Goal: Task Accomplishment & Management: Manage account settings

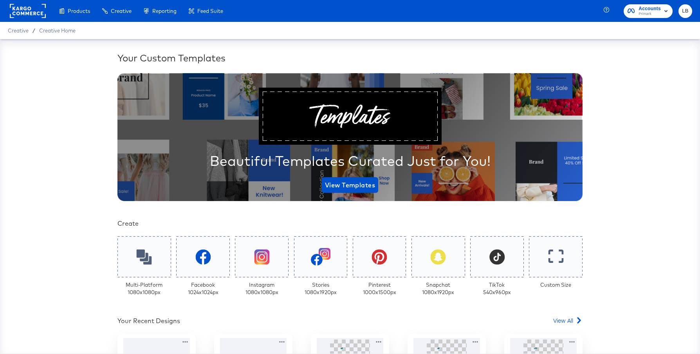
click at [636, 12] on span "Accounts Primark" at bounding box center [648, 11] width 41 height 13
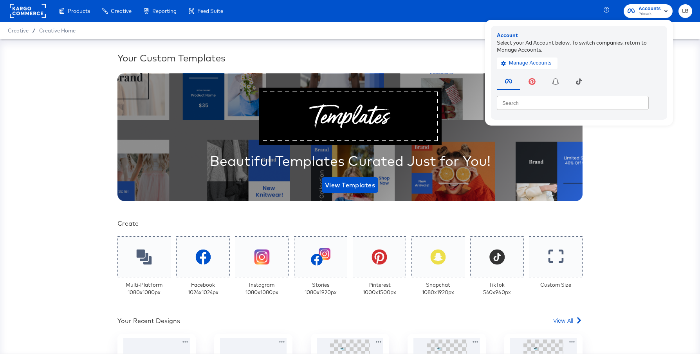
click at [20, 17] on rect at bounding box center [28, 11] width 36 height 14
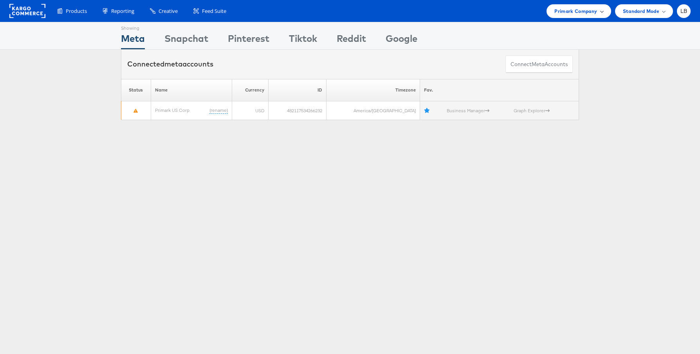
click at [580, 14] on span "Primark Company" at bounding box center [575, 11] width 43 height 8
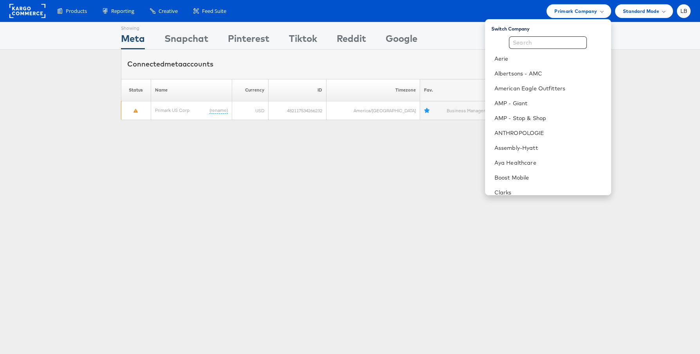
click at [420, 144] on div "Showing Meta Showing Snapchat Showing Pinterest Showing Tiktok Showing Reddit S…" at bounding box center [350, 217] width 700 height 391
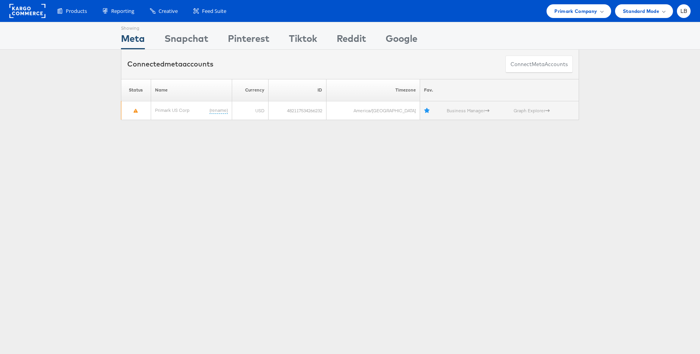
click at [30, 9] on rect at bounding box center [27, 11] width 36 height 14
click at [590, 6] on div "Primark Company" at bounding box center [579, 11] width 64 height 14
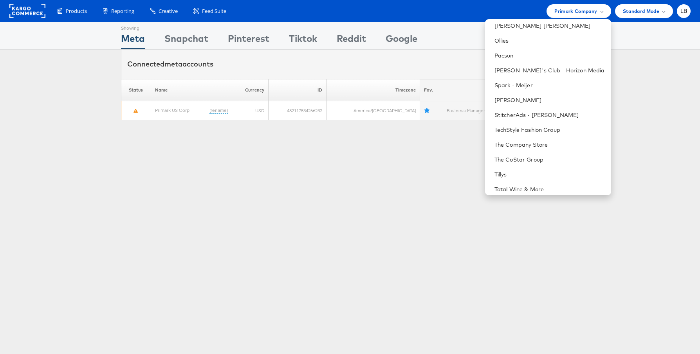
scroll to position [407, 0]
click at [552, 111] on link "StitcherAds - Adam Kirschner" at bounding box center [549, 113] width 110 height 8
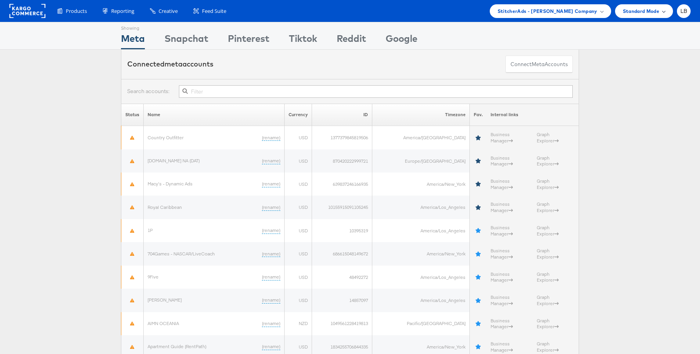
click at [665, 9] on div "Standard Mode" at bounding box center [644, 11] width 42 height 8
click at [682, 14] on span "LB" at bounding box center [683, 11] width 7 height 5
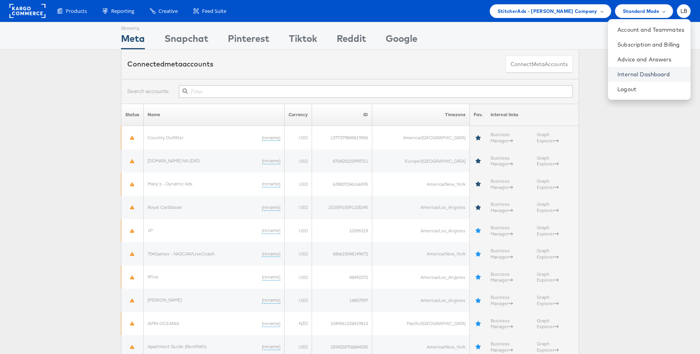
click at [658, 70] on link "Internal Dashboard" at bounding box center [650, 74] width 67 height 8
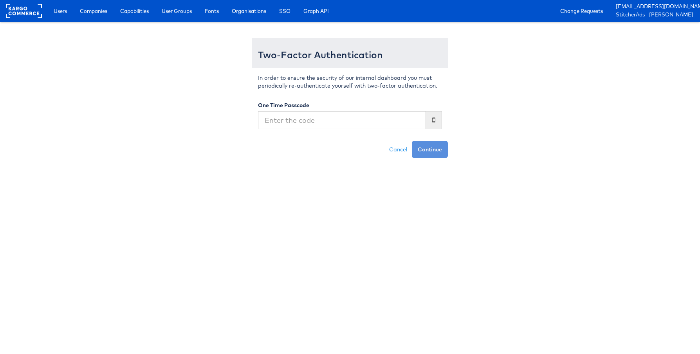
click at [348, 123] on input "text" at bounding box center [342, 120] width 168 height 18
type input "782514"
click at [445, 150] on button "Continue" at bounding box center [430, 149] width 36 height 17
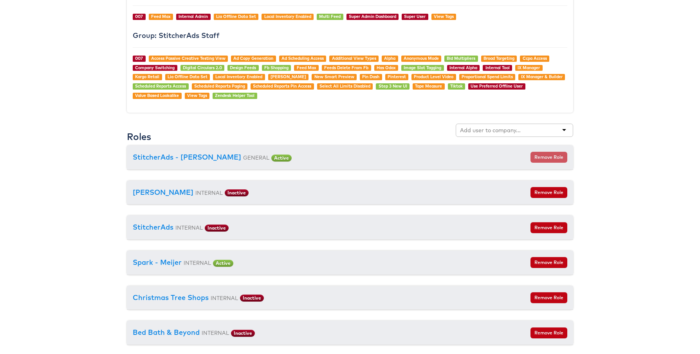
scroll to position [736, 0]
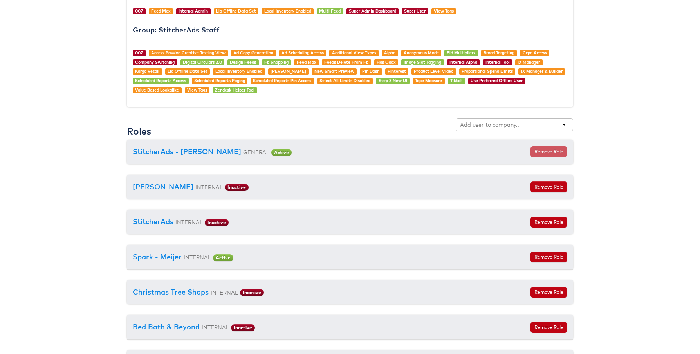
click at [530, 124] on div at bounding box center [514, 124] width 117 height 13
type input "aldi"
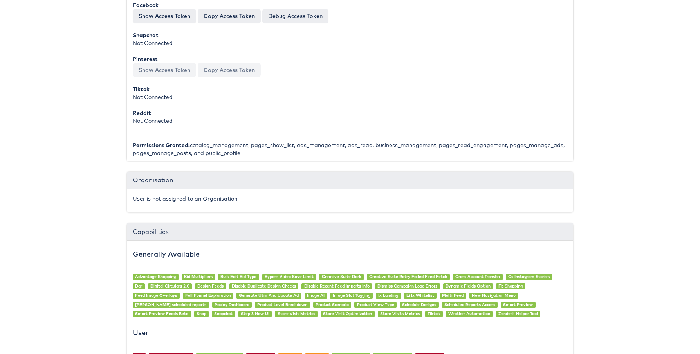
scroll to position [0, 0]
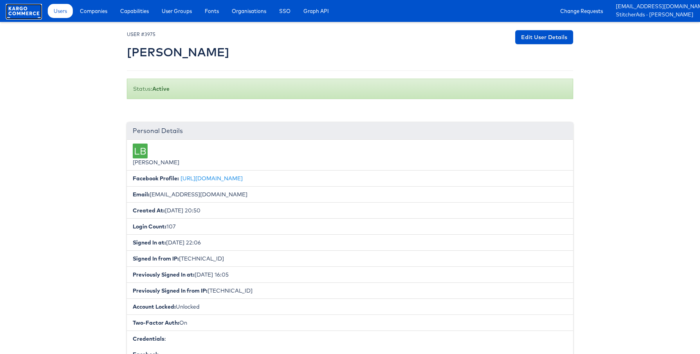
click at [12, 11] on rect at bounding box center [24, 11] width 36 height 14
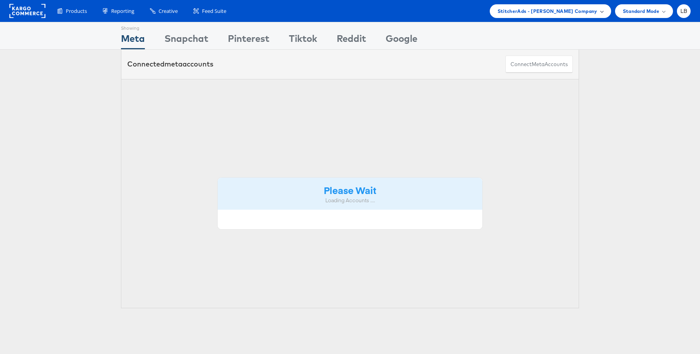
click at [584, 9] on span "StitcherAds - [PERSON_NAME] Company" at bounding box center [548, 11] width 100 height 8
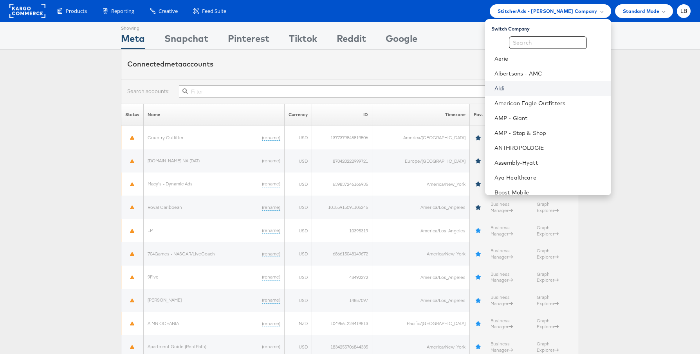
click at [528, 90] on link "Aldi" at bounding box center [549, 89] width 110 height 8
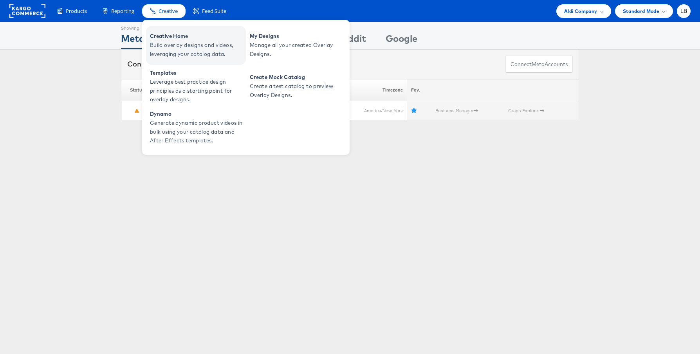
click at [167, 35] on span "Creative Home" at bounding box center [197, 36] width 94 height 9
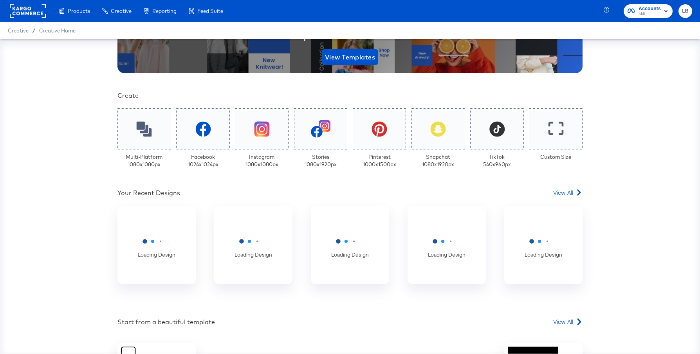
scroll to position [162, 0]
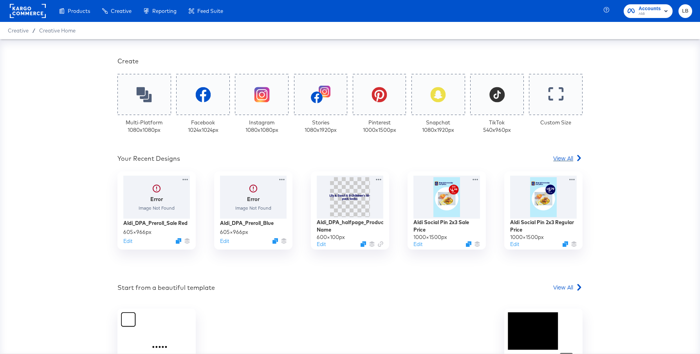
click at [566, 159] on span "View All" at bounding box center [563, 158] width 20 height 8
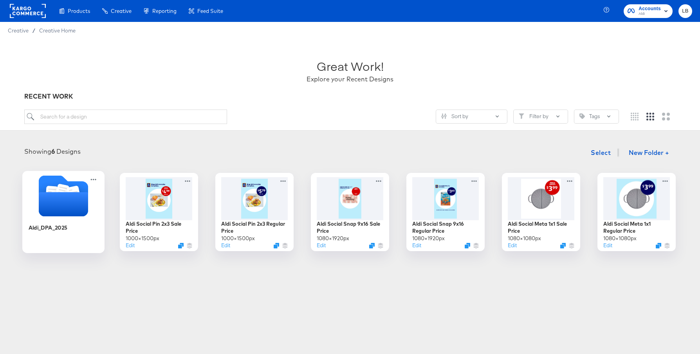
click at [75, 215] on icon "Folder" at bounding box center [63, 204] width 49 height 24
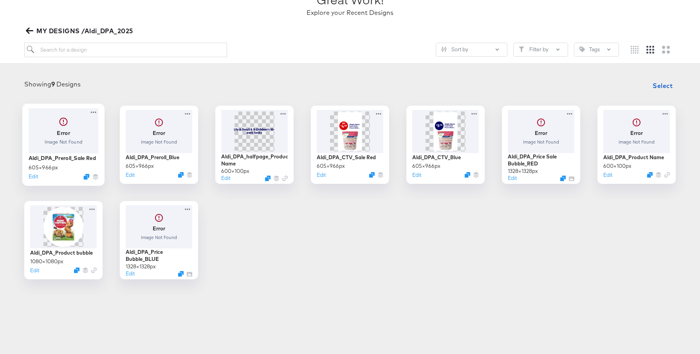
scroll to position [13, 0]
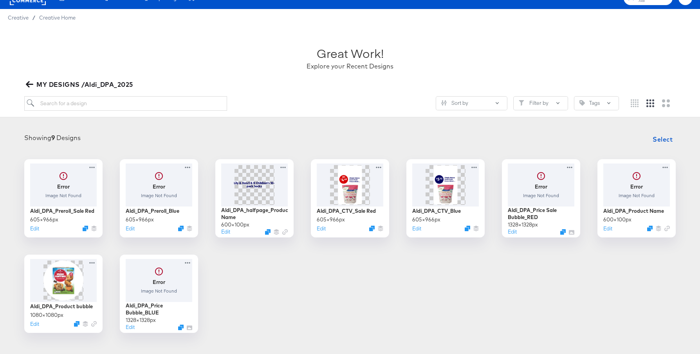
click at [31, 87] on icon "button" at bounding box center [29, 84] width 7 height 7
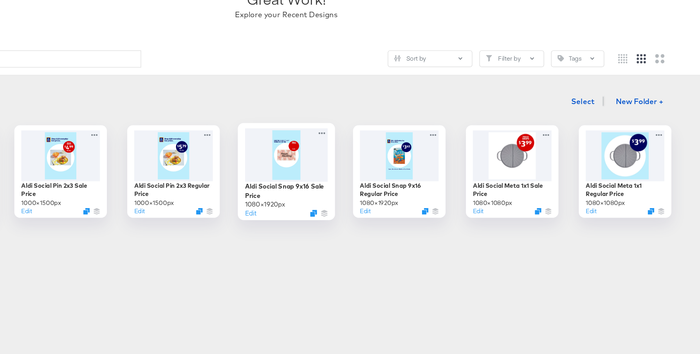
scroll to position [13, 0]
